Goal: Book appointment/travel/reservation

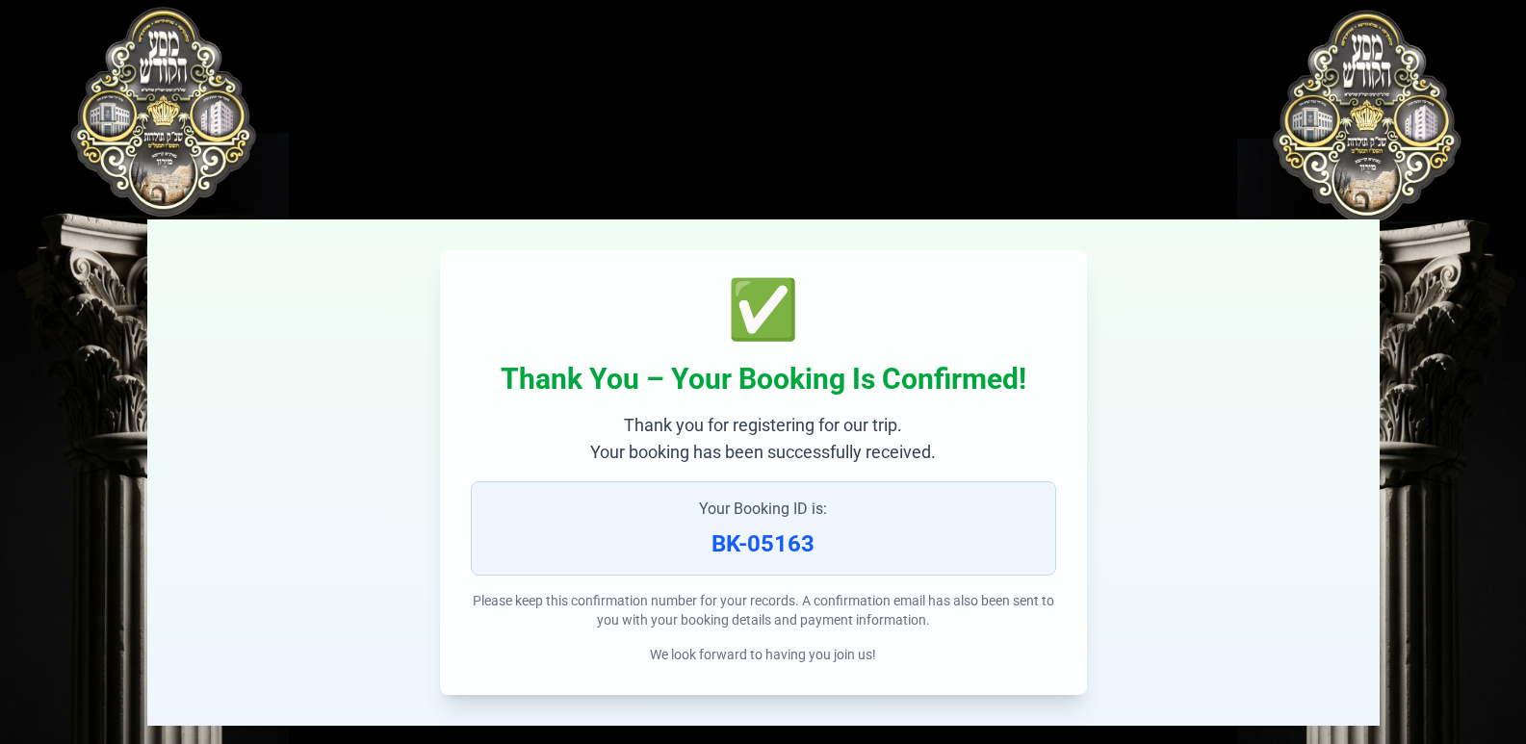
click at [1039, 456] on p "Thank you for registering for our trip. Your booking has been successfully rece…" at bounding box center [763, 439] width 585 height 54
click at [1191, 472] on div "✅ Thank You – Your Booking Is Confirmed! Thank you for registering for our trip…" at bounding box center [763, 473] width 1232 height 506
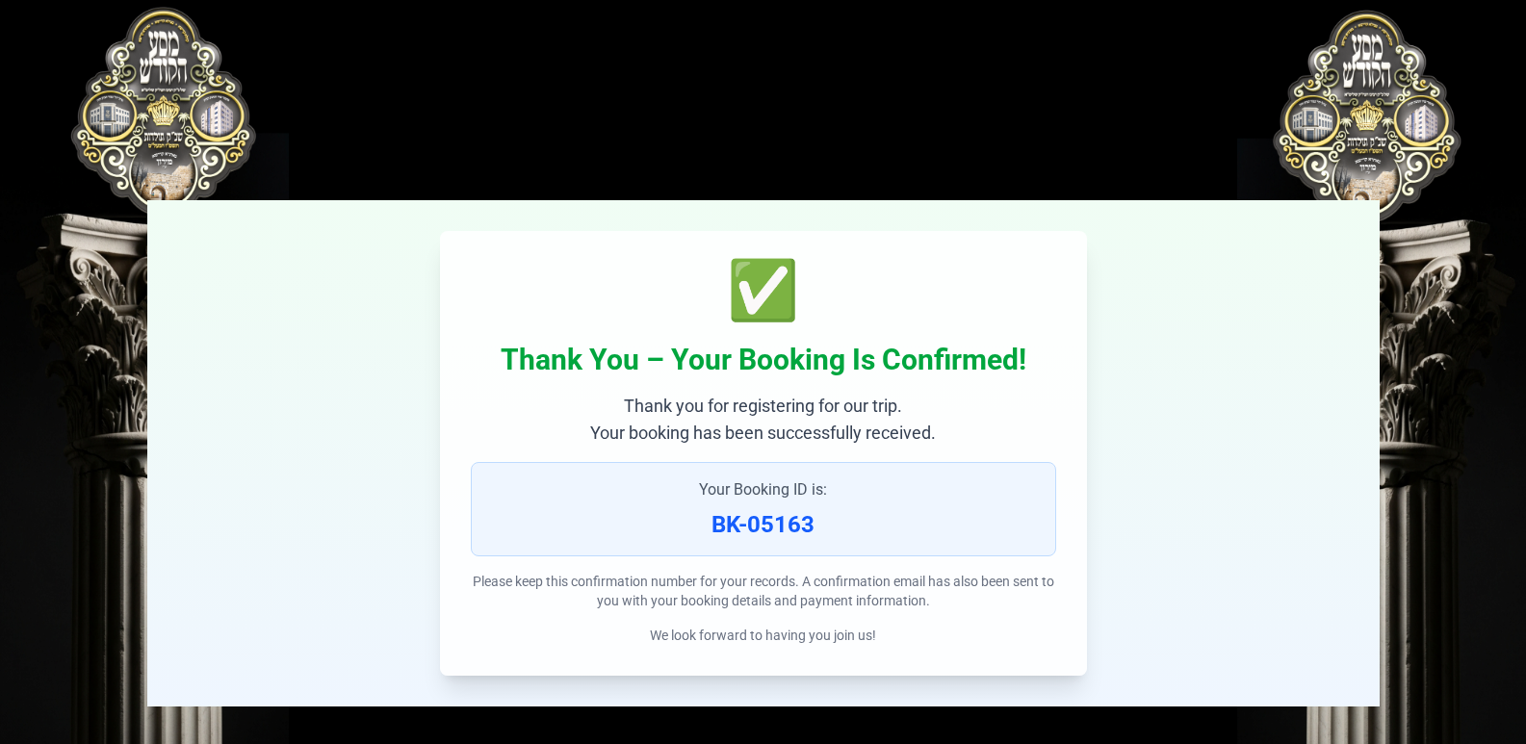
scroll to position [28, 0]
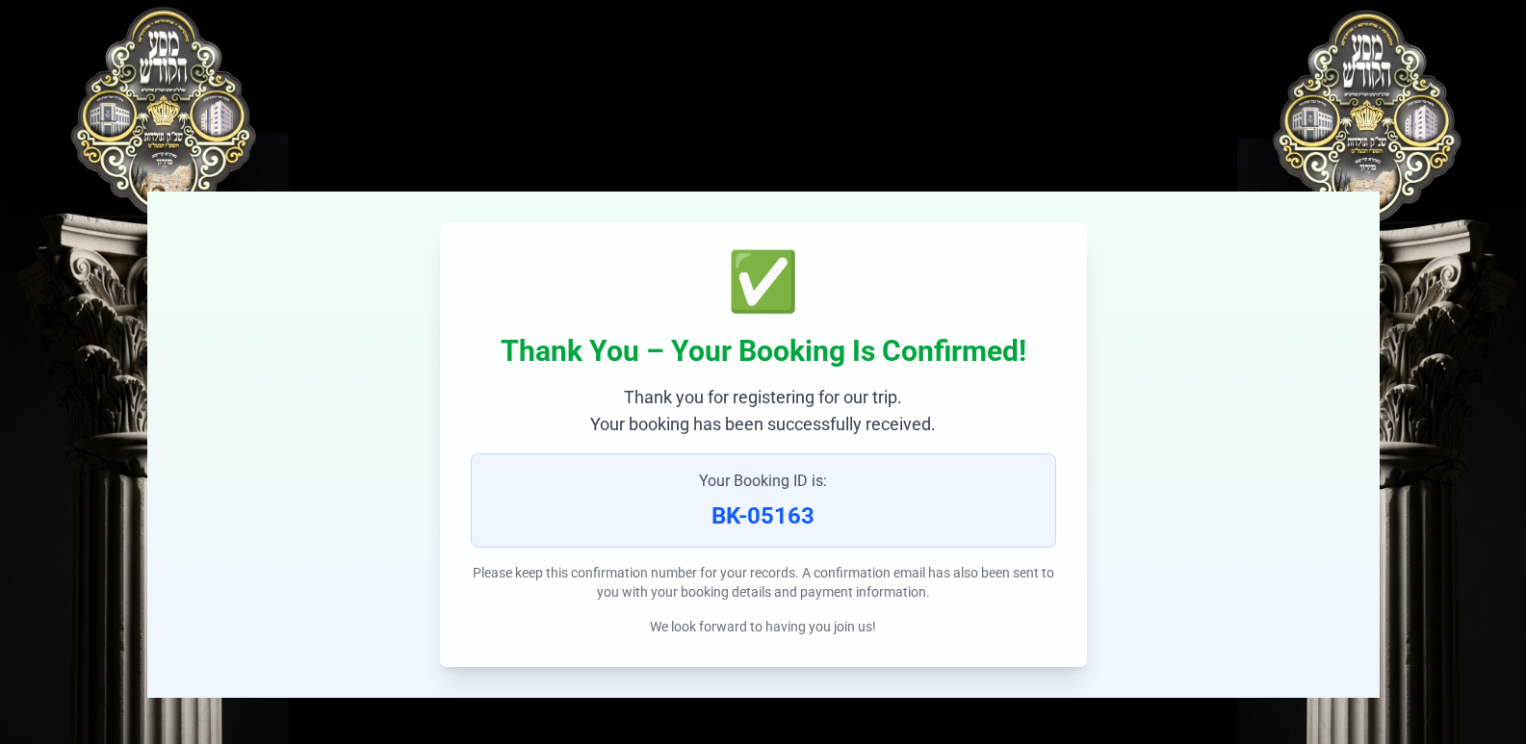
click at [768, 287] on div "✅" at bounding box center [763, 282] width 585 height 58
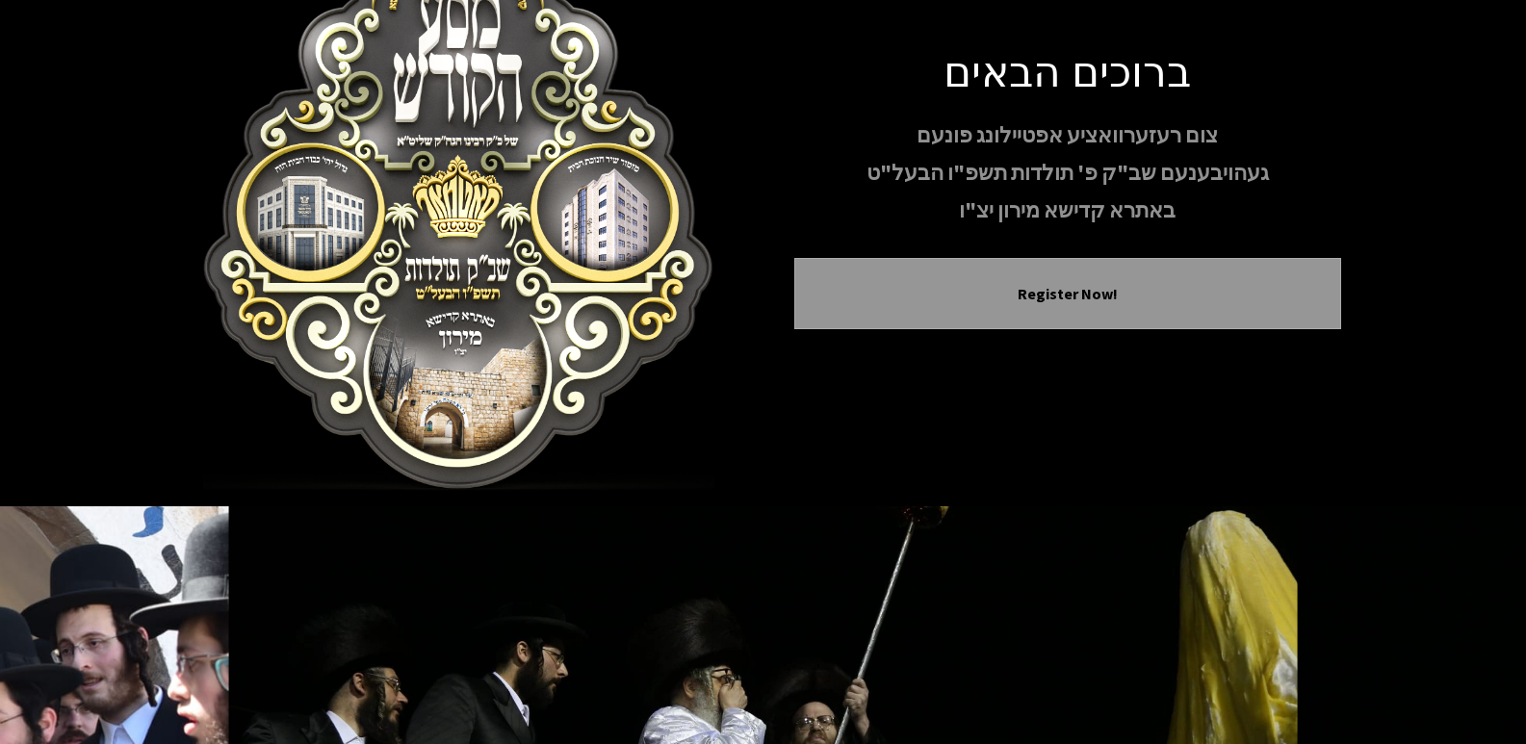
scroll to position [169, 0]
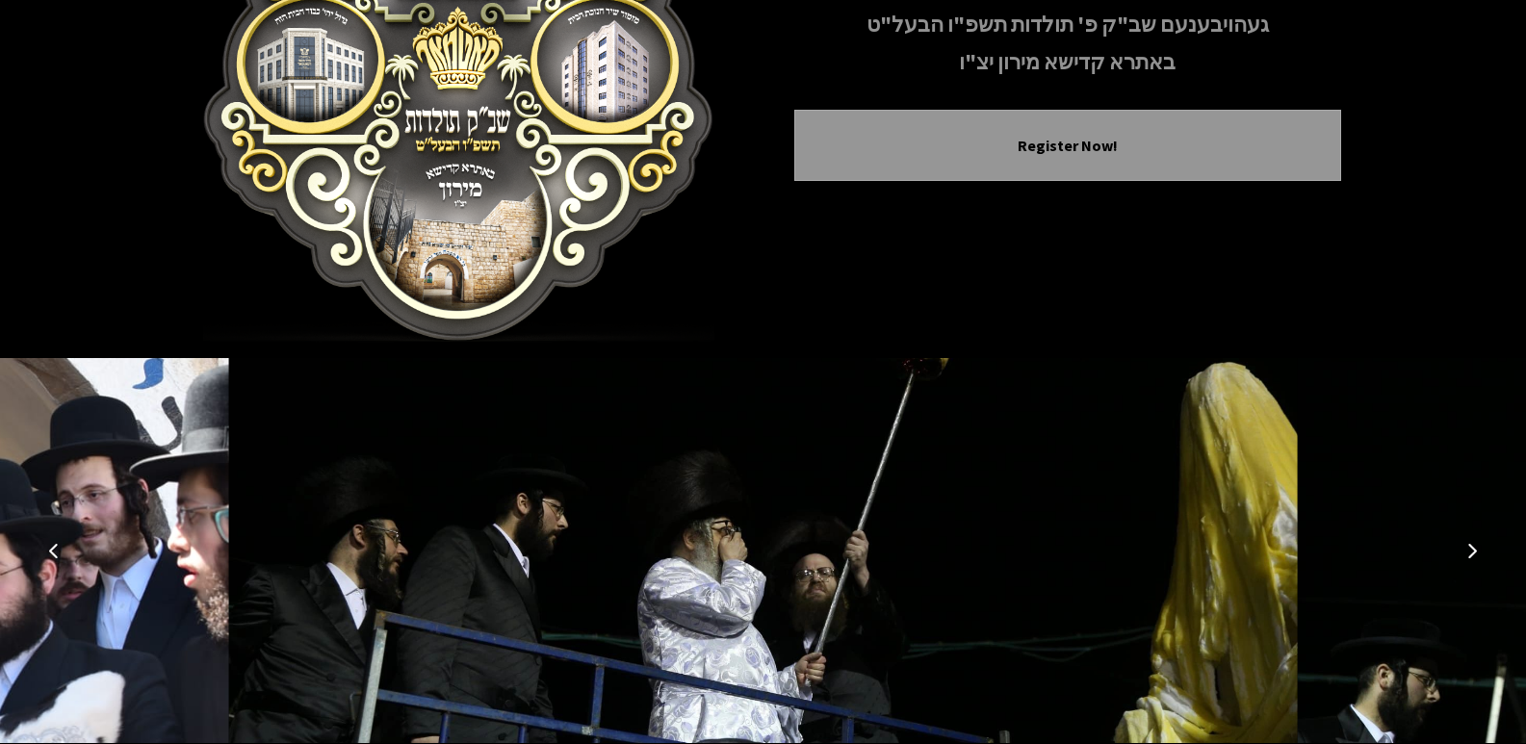
click at [1014, 425] on img at bounding box center [763, 550] width 1069 height 385
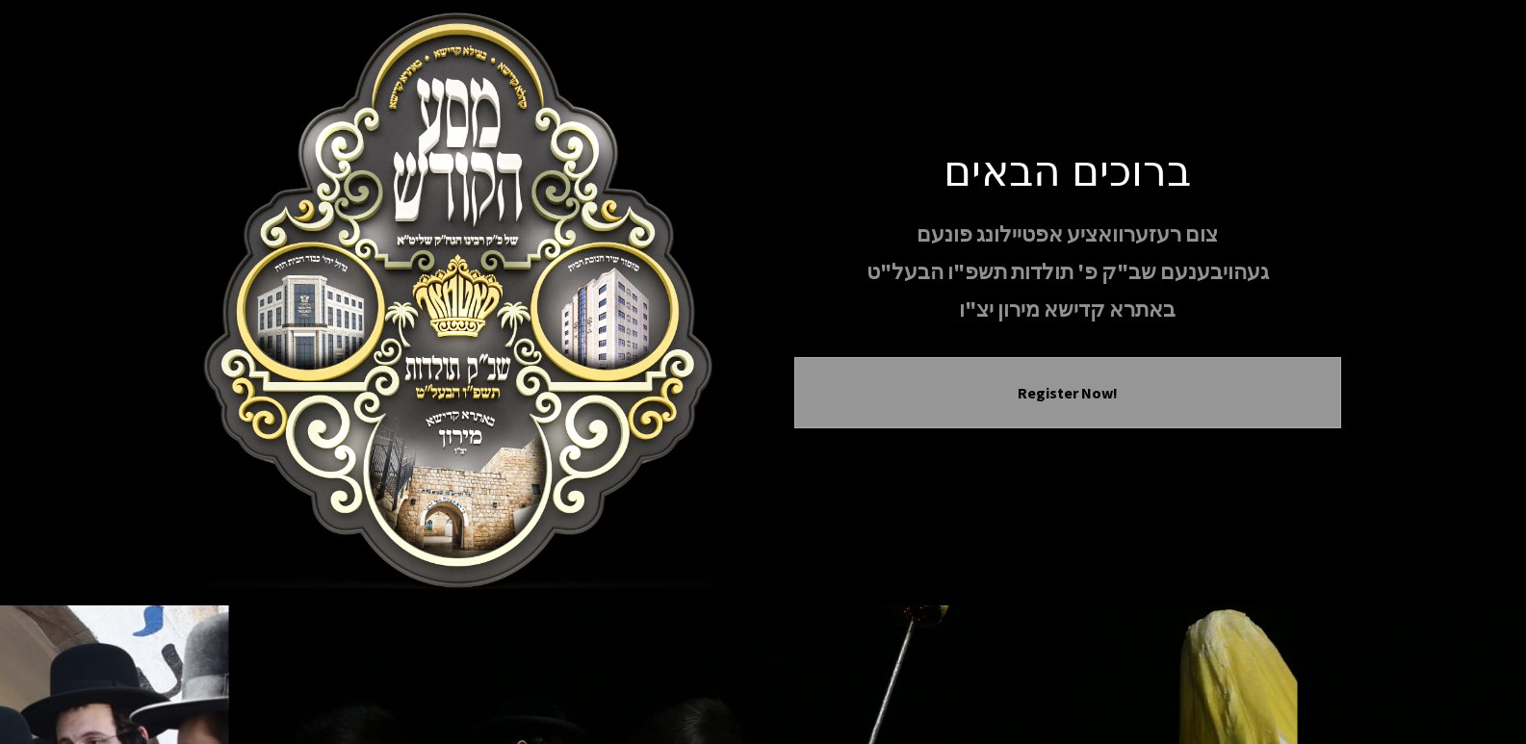
scroll to position [0, 0]
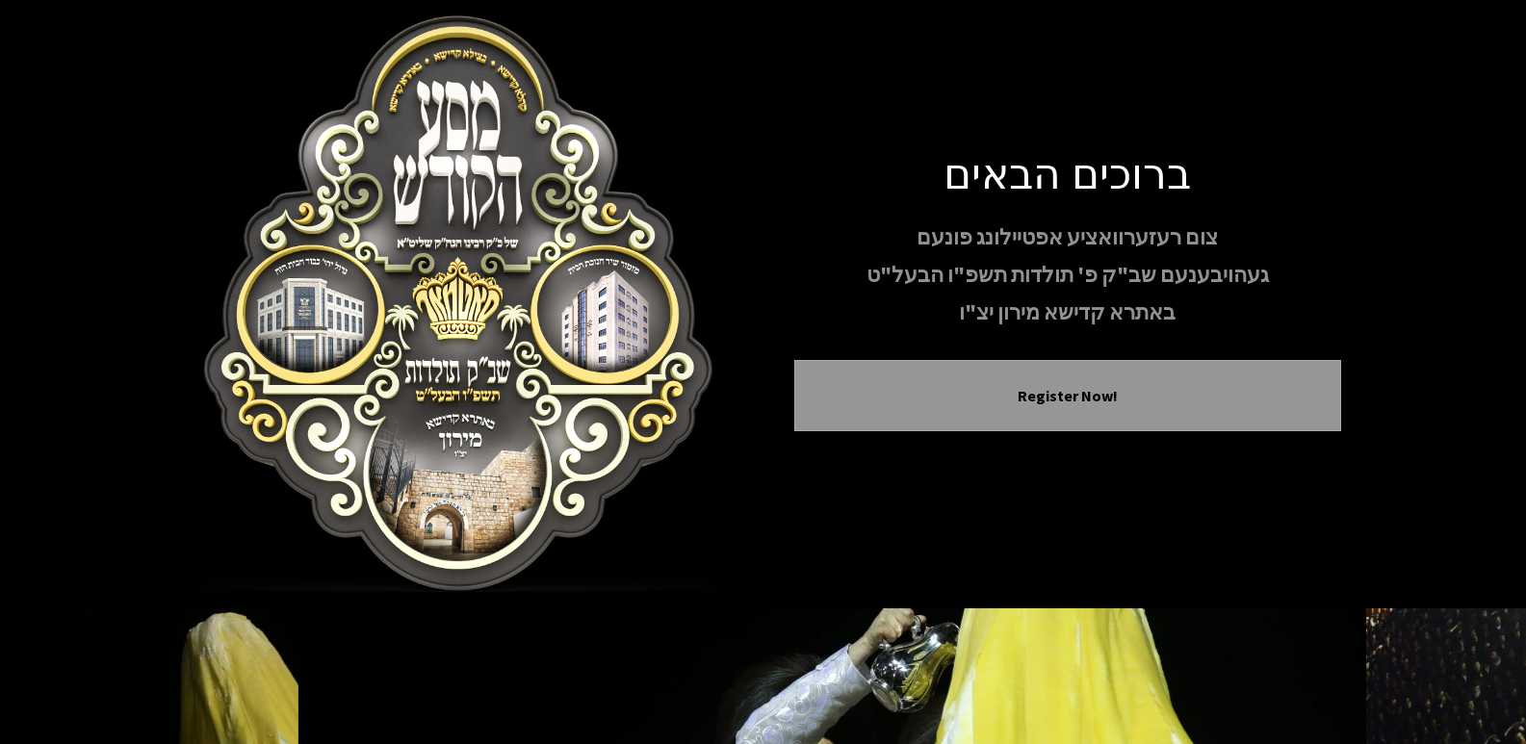
click at [527, 332] on img at bounding box center [459, 304] width 547 height 578
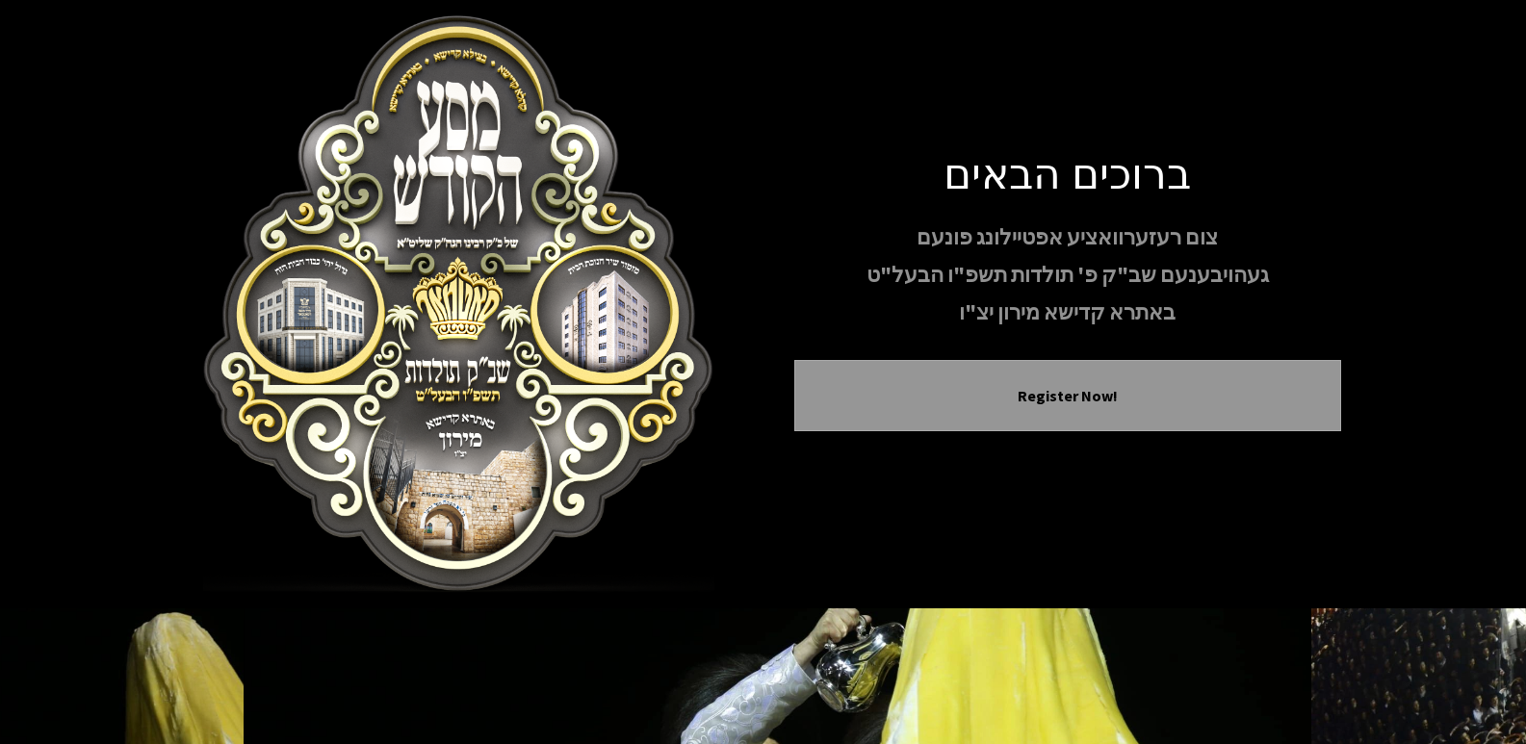
click at [527, 332] on img at bounding box center [459, 304] width 547 height 578
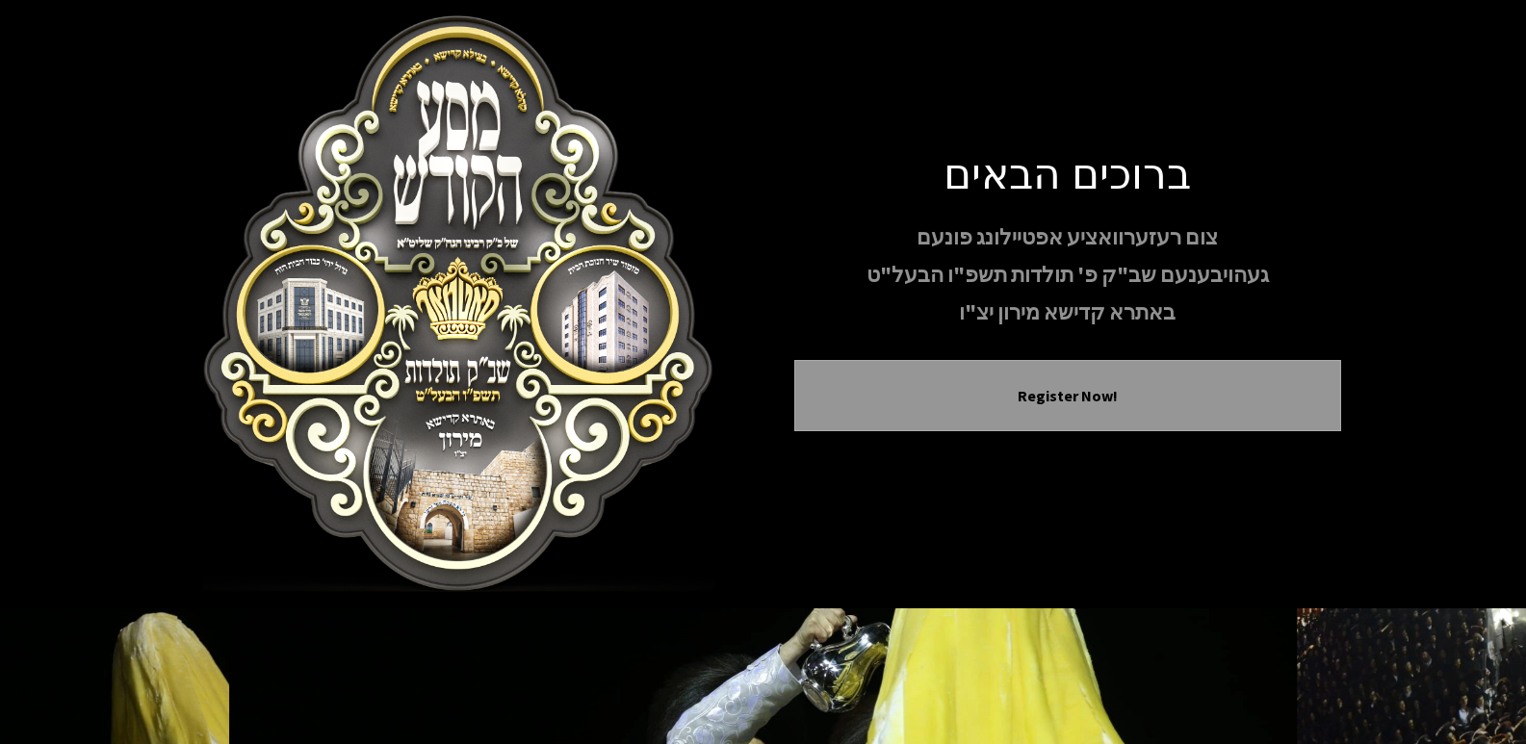
click at [527, 332] on img at bounding box center [459, 304] width 547 height 578
